Goal: Use online tool/utility: Utilize a website feature to perform a specific function

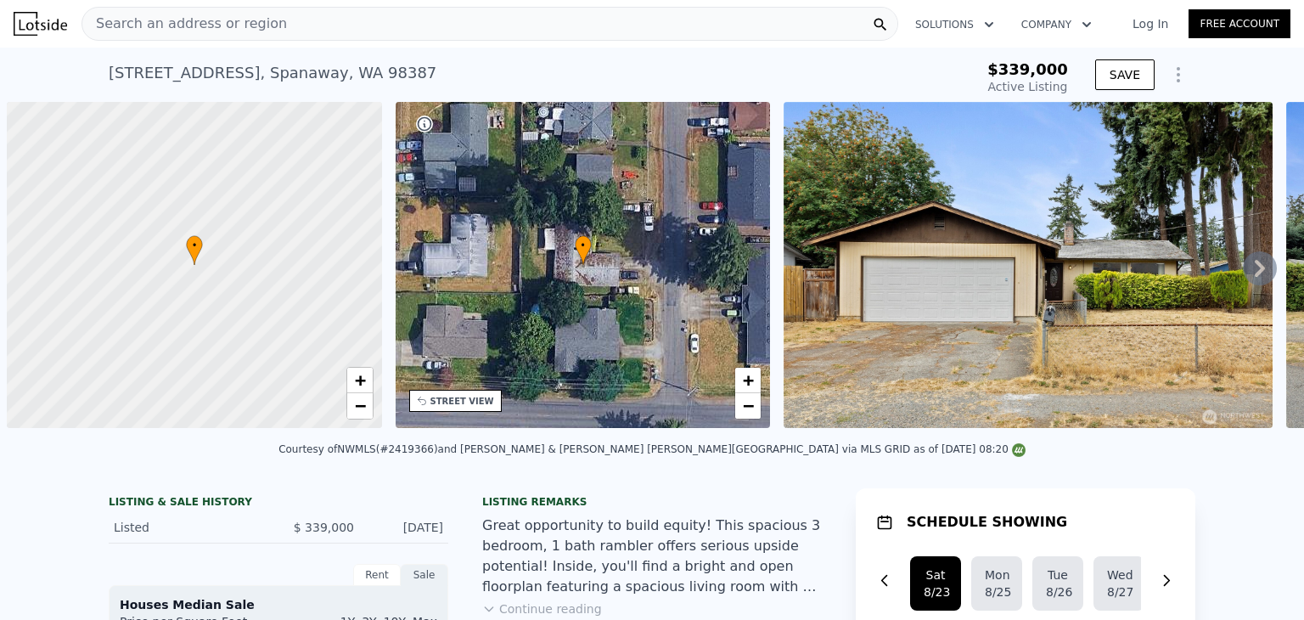
click at [228, 27] on span "Search an address or region" at bounding box center [184, 24] width 205 height 20
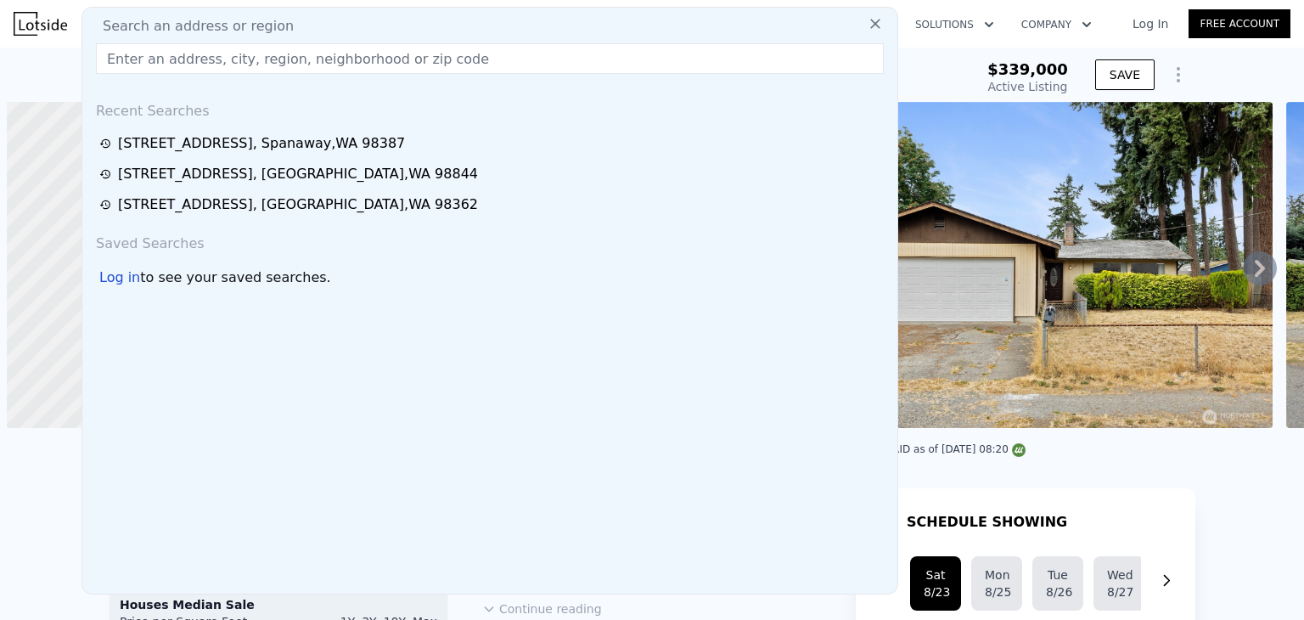
scroll to position [0, 7]
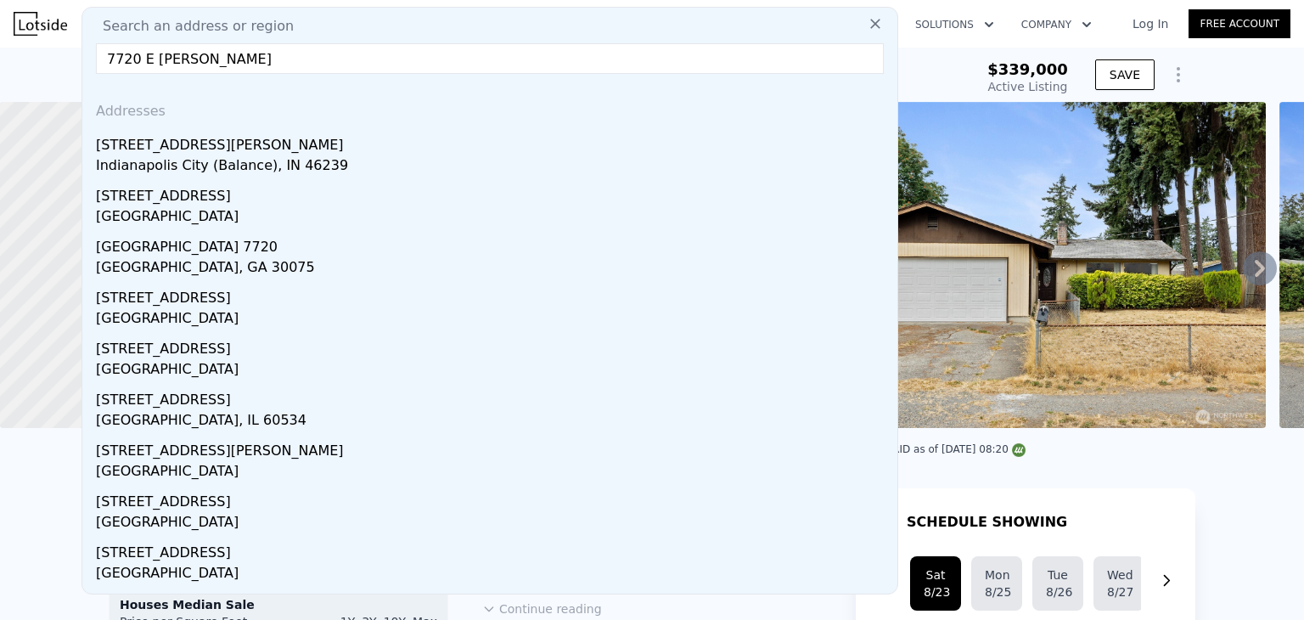
drag, startPoint x: 0, startPoint y: 0, endPoint x: 229, endPoint y: 68, distance: 239.1
click at [229, 68] on input "7720 E [PERSON_NAME]" at bounding box center [490, 58] width 788 height 31
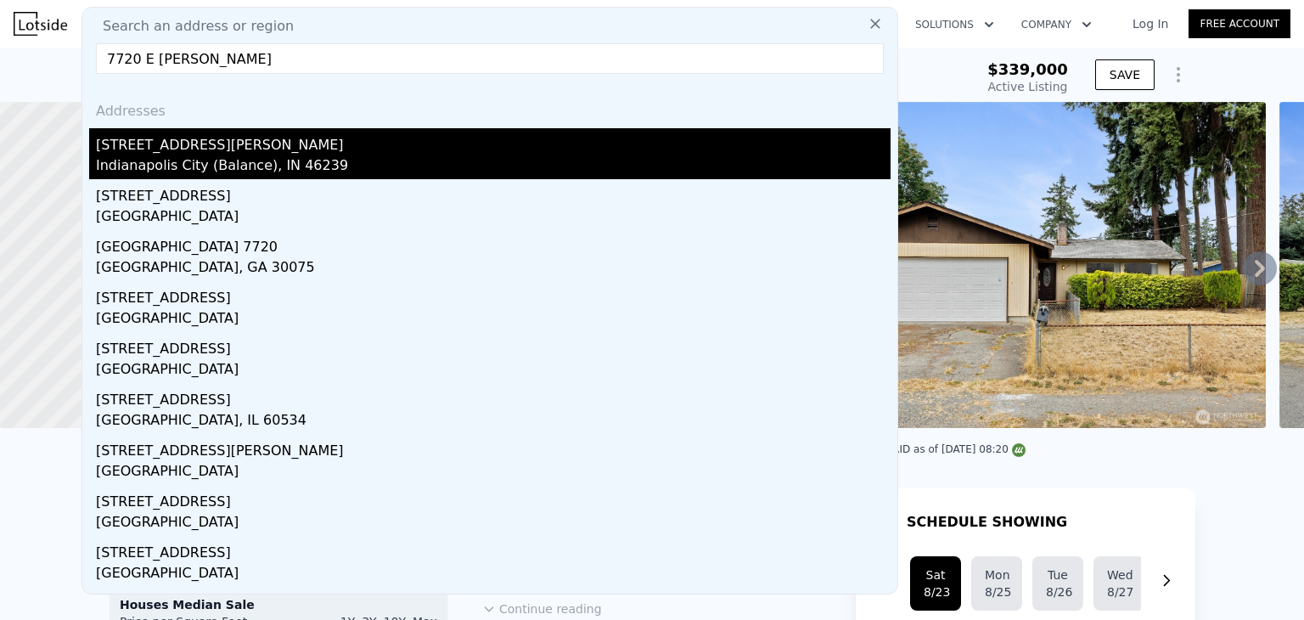
type input "7720 E [PERSON_NAME]"
click at [194, 166] on div "Indianapolis City (Balance), IN 46239" at bounding box center [493, 167] width 795 height 24
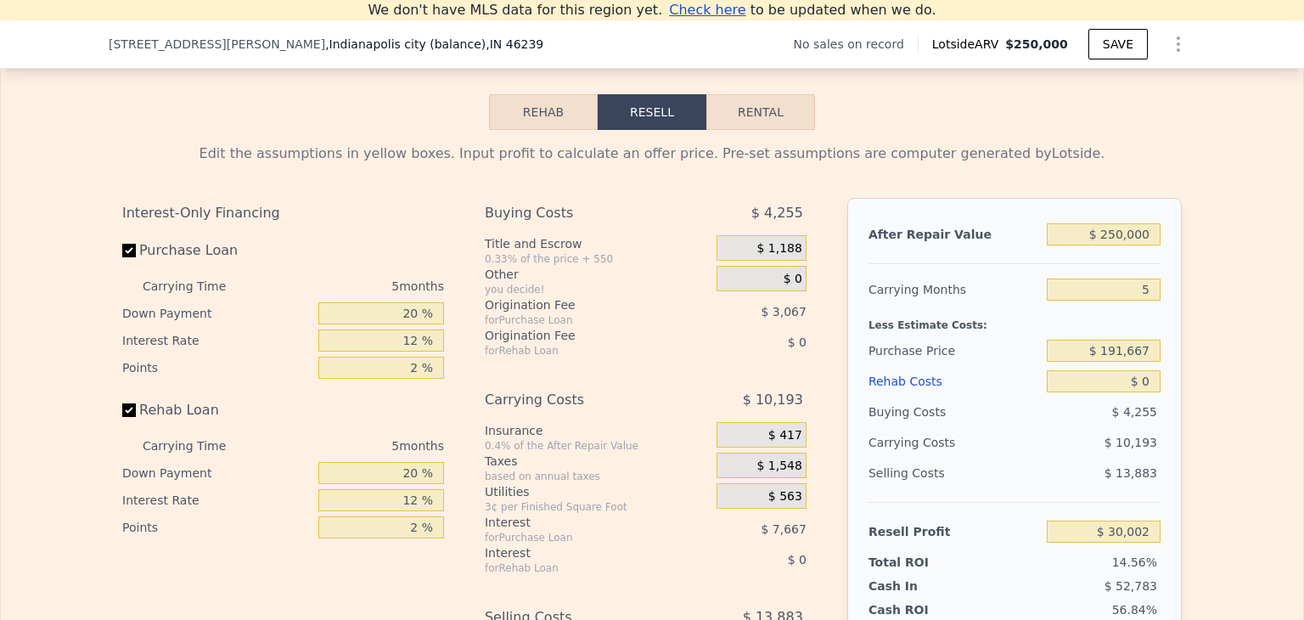
scroll to position [2462, 0]
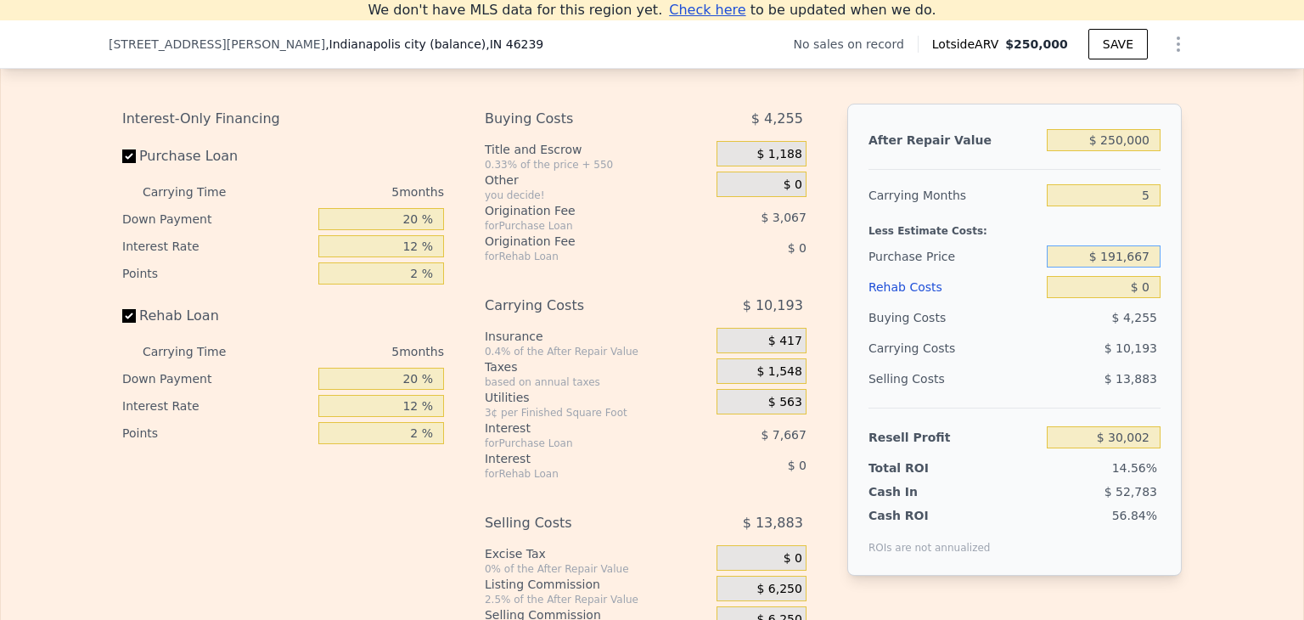
click at [1132, 267] on input "$ 191,667" at bounding box center [1104, 256] width 114 height 22
type input "$ 160,000"
click at [1163, 324] on div "After Repair Value $ 250,000 Carrying Months 5 Less Estimate Costs: Purchase Pr…" at bounding box center [1014, 340] width 335 height 472
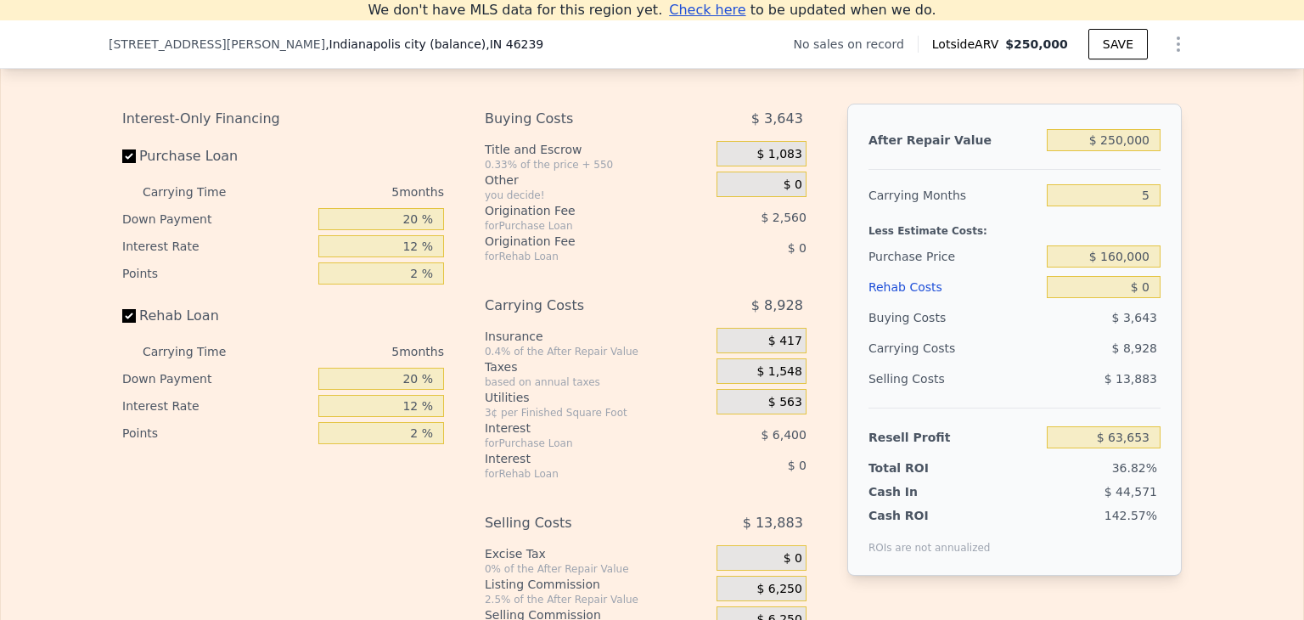
type input "$ 63,546"
click at [1121, 151] on input "$ 250,000" at bounding box center [1104, 140] width 114 height 22
type input "$ 2,000"
type input "-$ 170,814"
type input "$ 21,000"
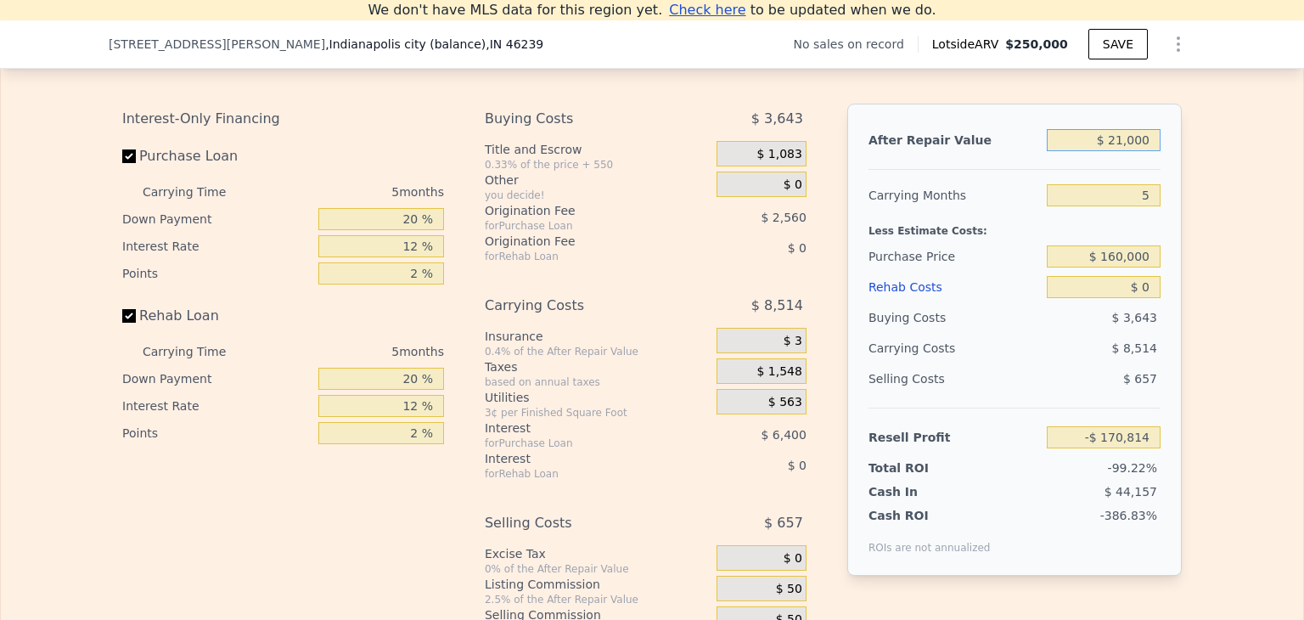
type input "-$ 152,859"
type input "$ 215,000"
type input "$ 30,472"
type input "$ 2,150,000"
type input "$ 1,859,053"
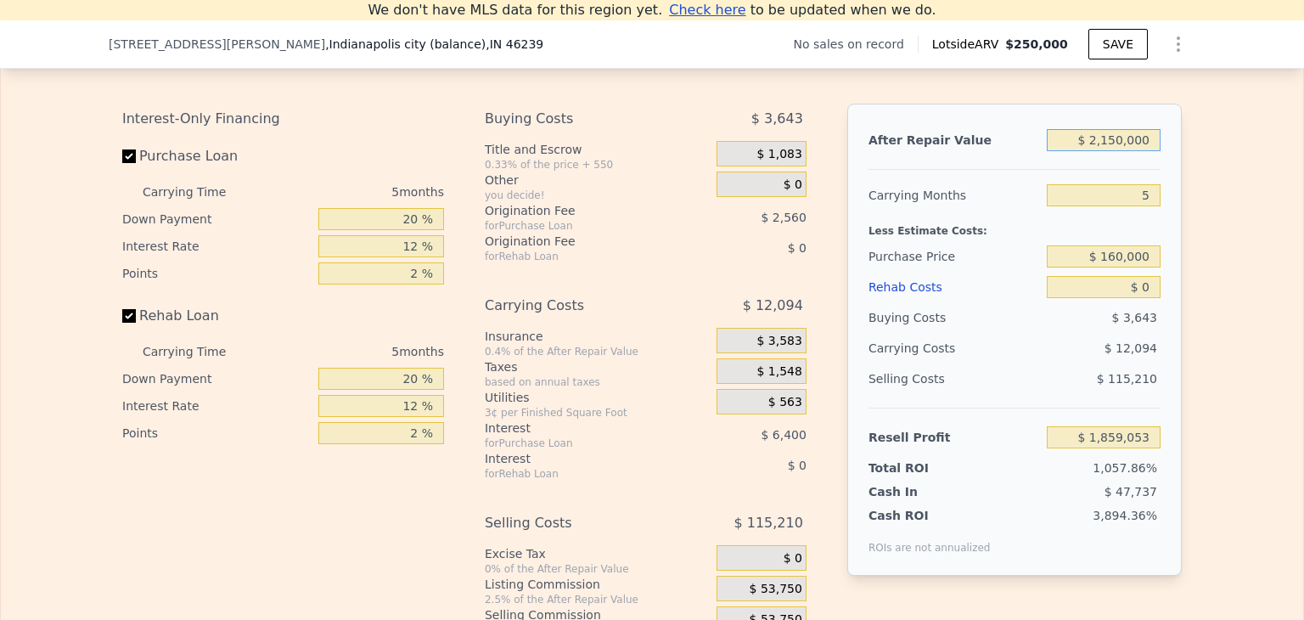
type input "$ 21,500,000"
type input "$ 20,144,868"
type input "$ 2,150,000"
type input "$ 1,859,053"
type input "$ 215,000"
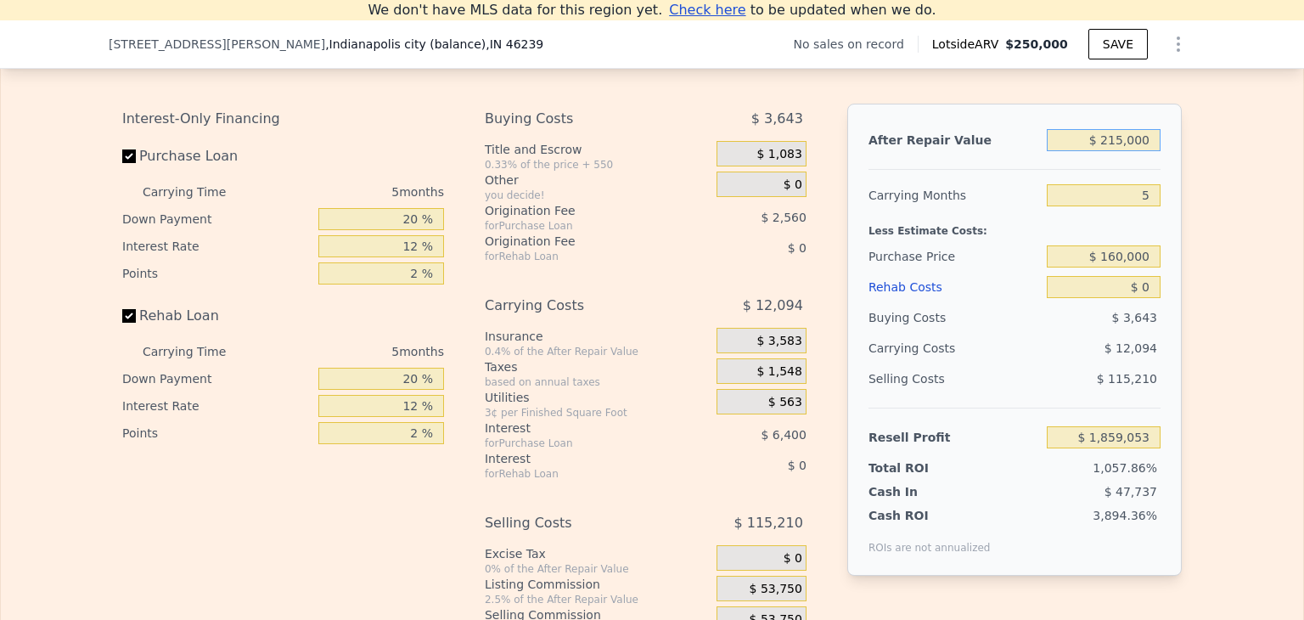
type input "$ 30,472"
click at [1162, 384] on div "After Repair Value $ 215,000 Carrying Months 5 Less Estimate Costs: Purchase Pr…" at bounding box center [1014, 340] width 335 height 472
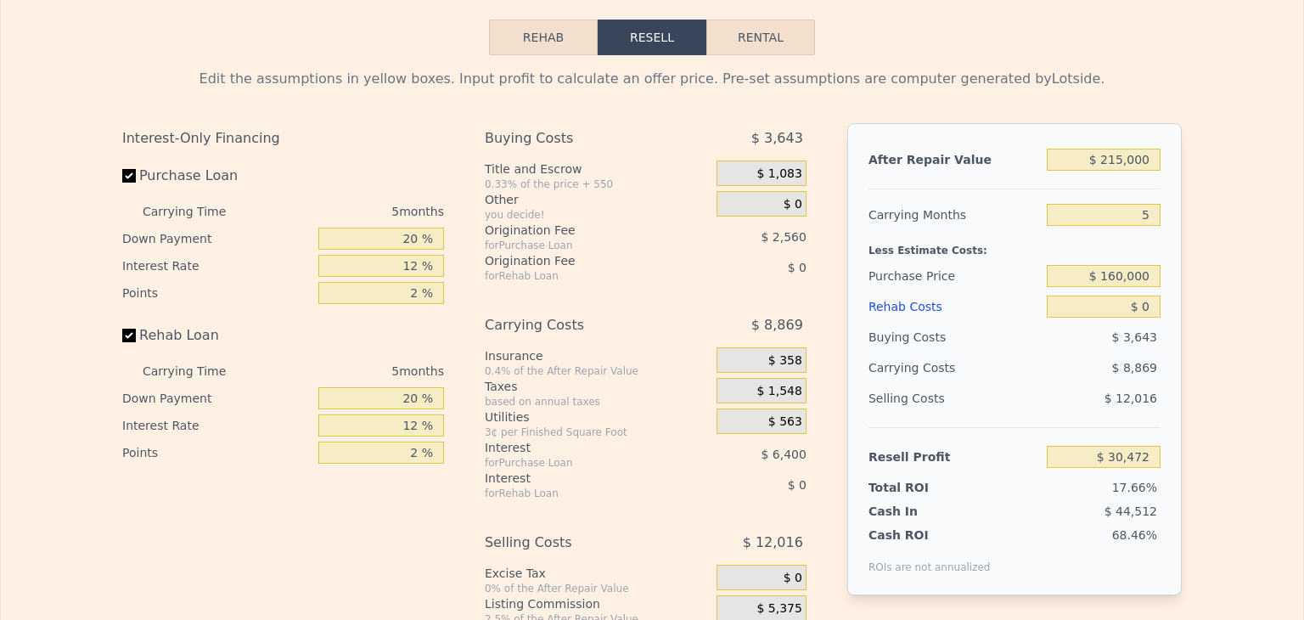
scroll to position [0, 0]
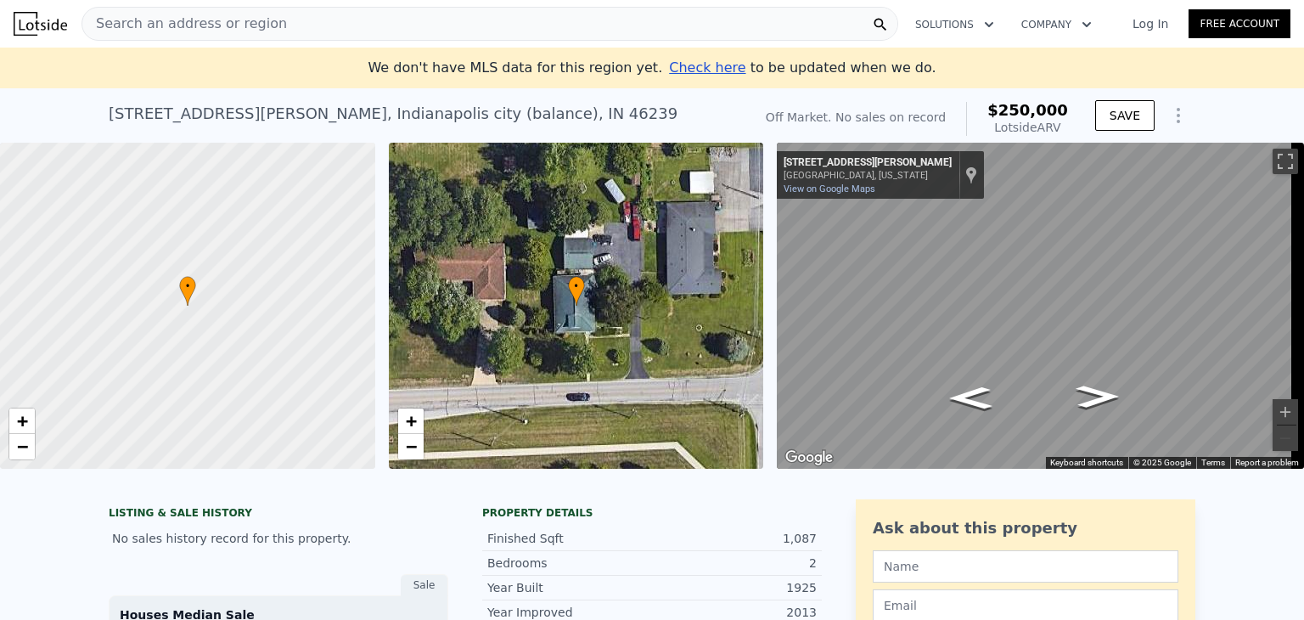
click at [295, 26] on div "Search an address or region" at bounding box center [490, 24] width 817 height 34
type input "$ 250,000"
type input "$ 30,002"
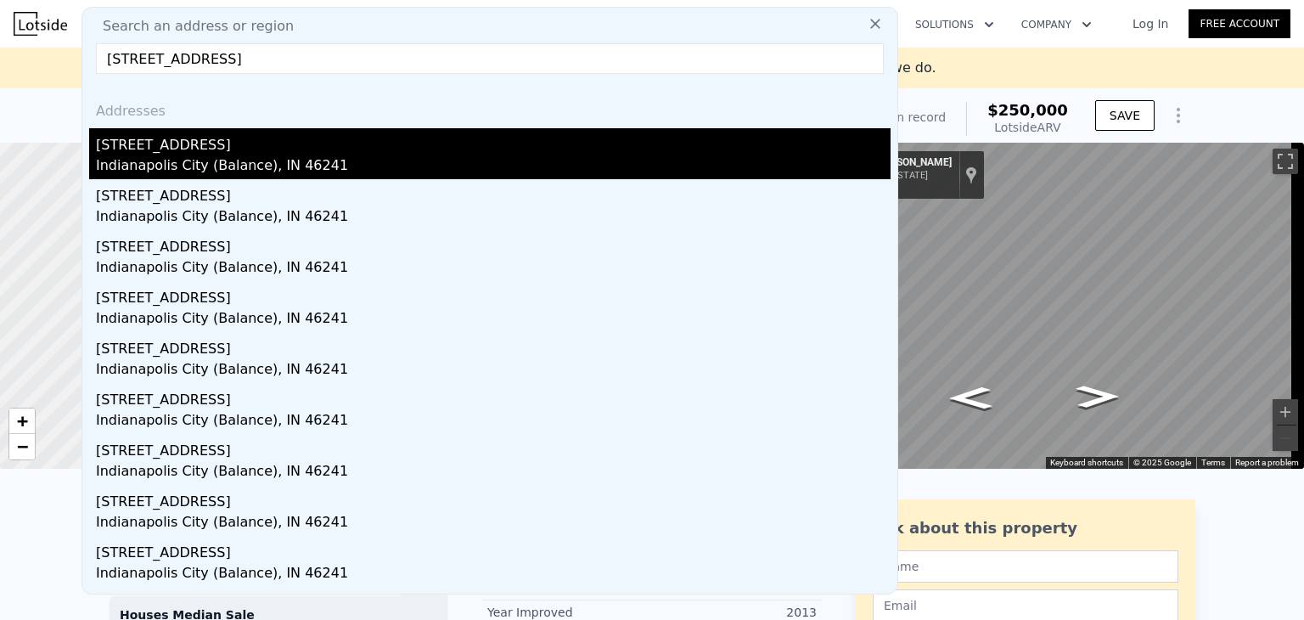
type input "[STREET_ADDRESS]"
click at [217, 155] on div "Indianapolis City (Balance), IN 46241" at bounding box center [493, 167] width 795 height 24
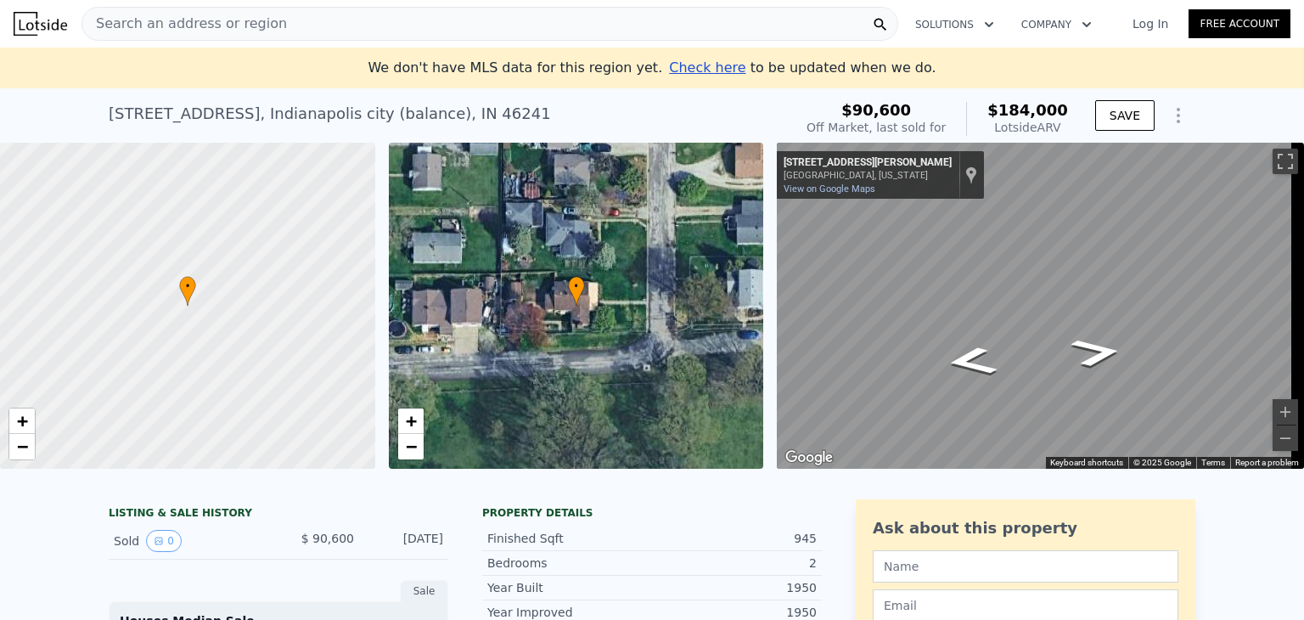
click at [763, 302] on div "• + − • + − ← Move left → Move right ↑ Move up ↓ Move down + Zoom in - Zoom out…" at bounding box center [652, 306] width 1304 height 326
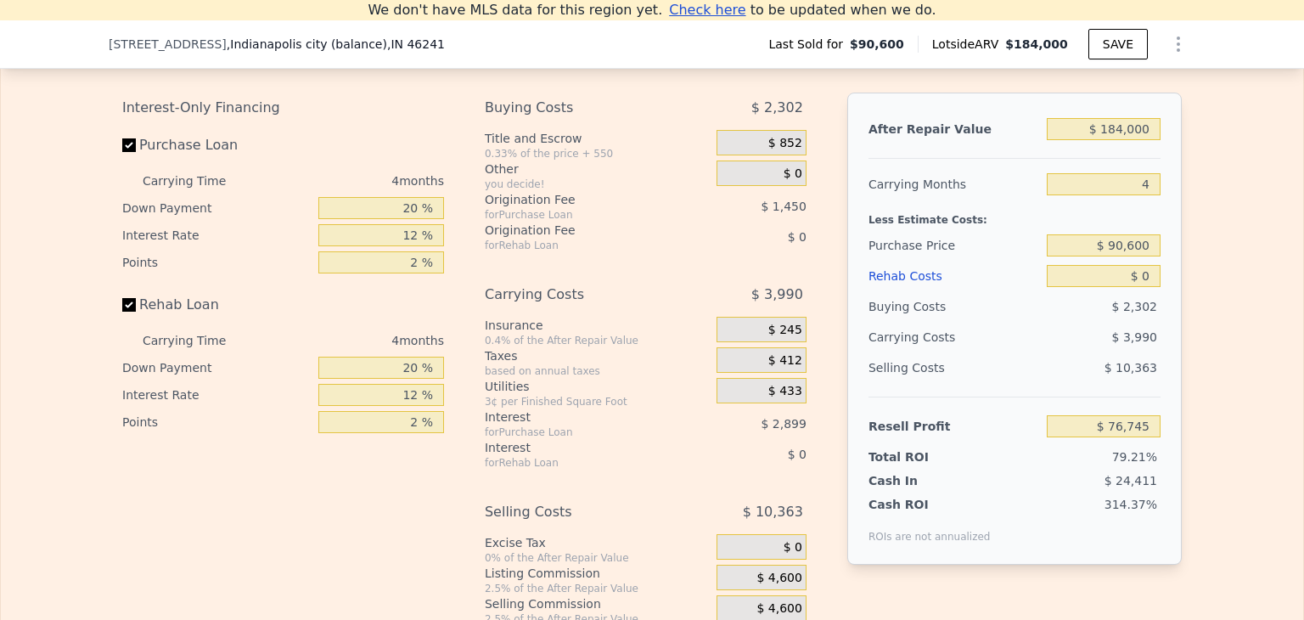
scroll to position [2499, 0]
